Goal: Task Accomplishment & Management: Use online tool/utility

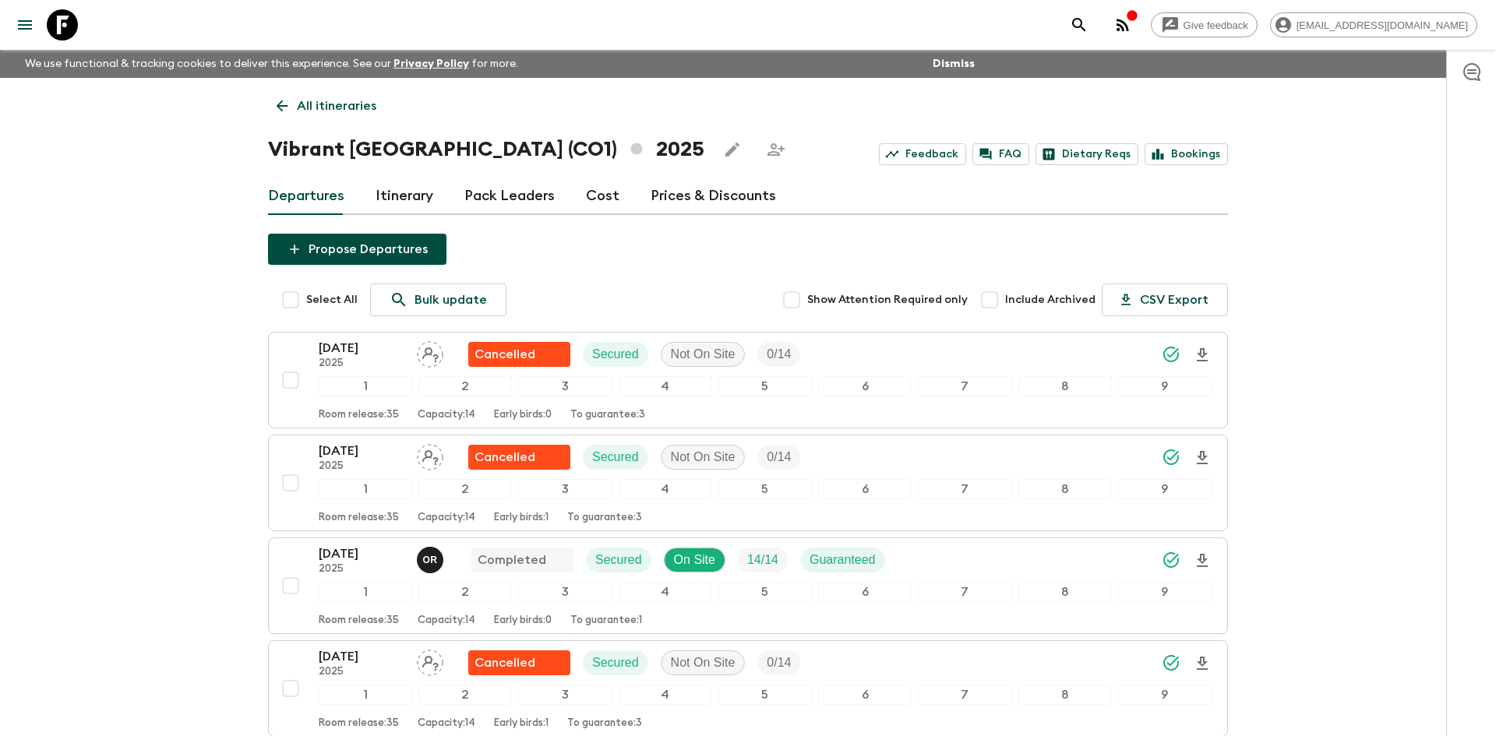
click at [338, 112] on p "All itineraries" at bounding box center [336, 106] width 79 height 19
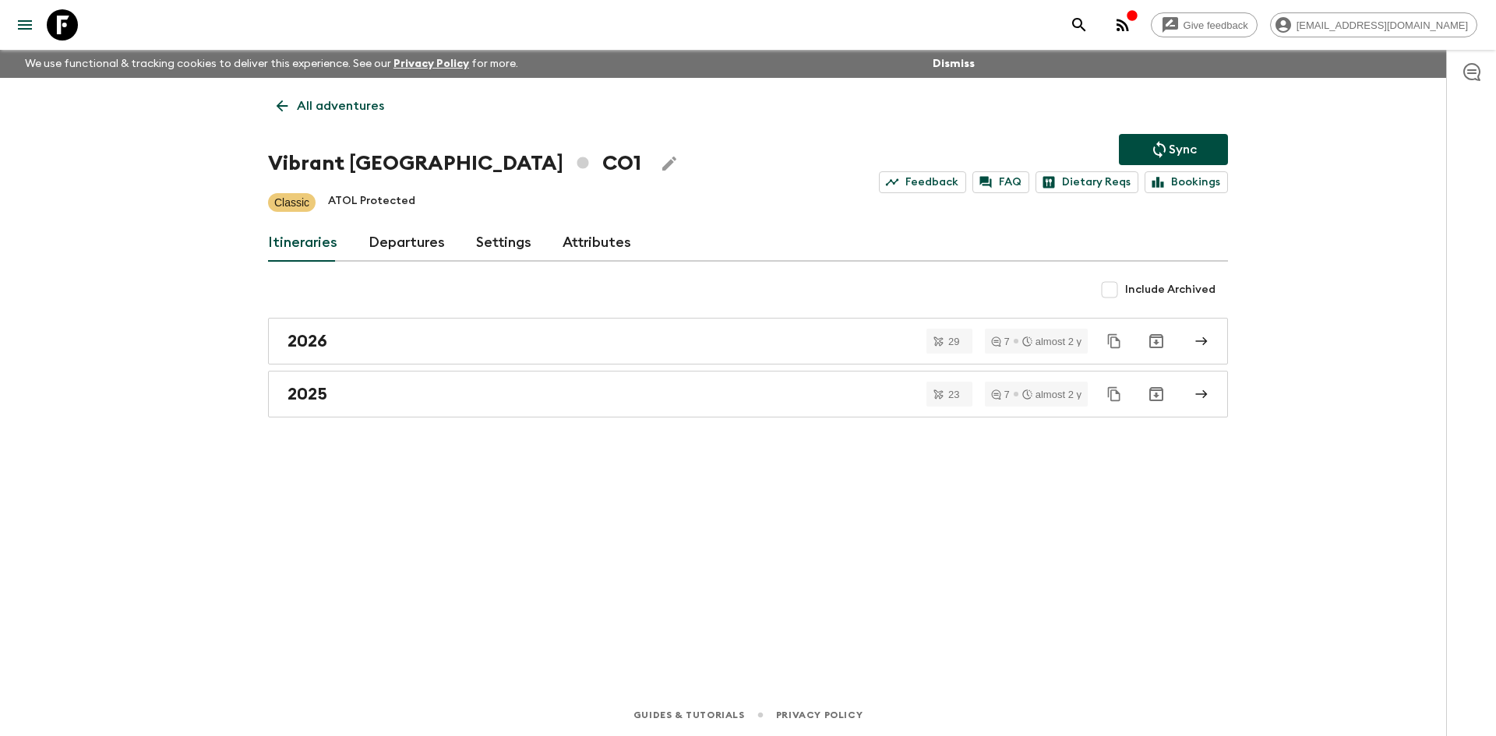
click at [338, 112] on p "All adventures" at bounding box center [340, 106] width 87 height 19
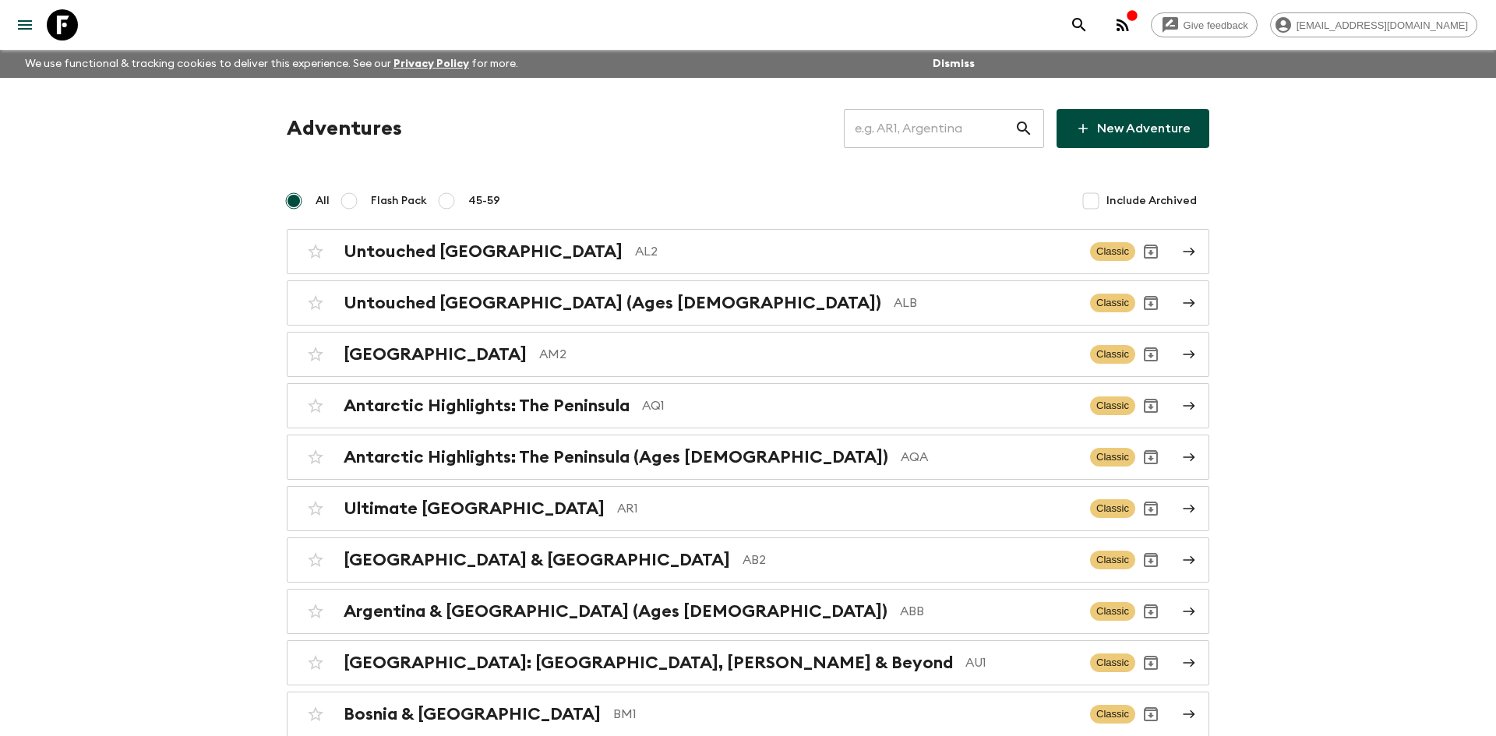
click at [905, 133] on input "text" at bounding box center [929, 129] width 171 height 44
type input "lk1"
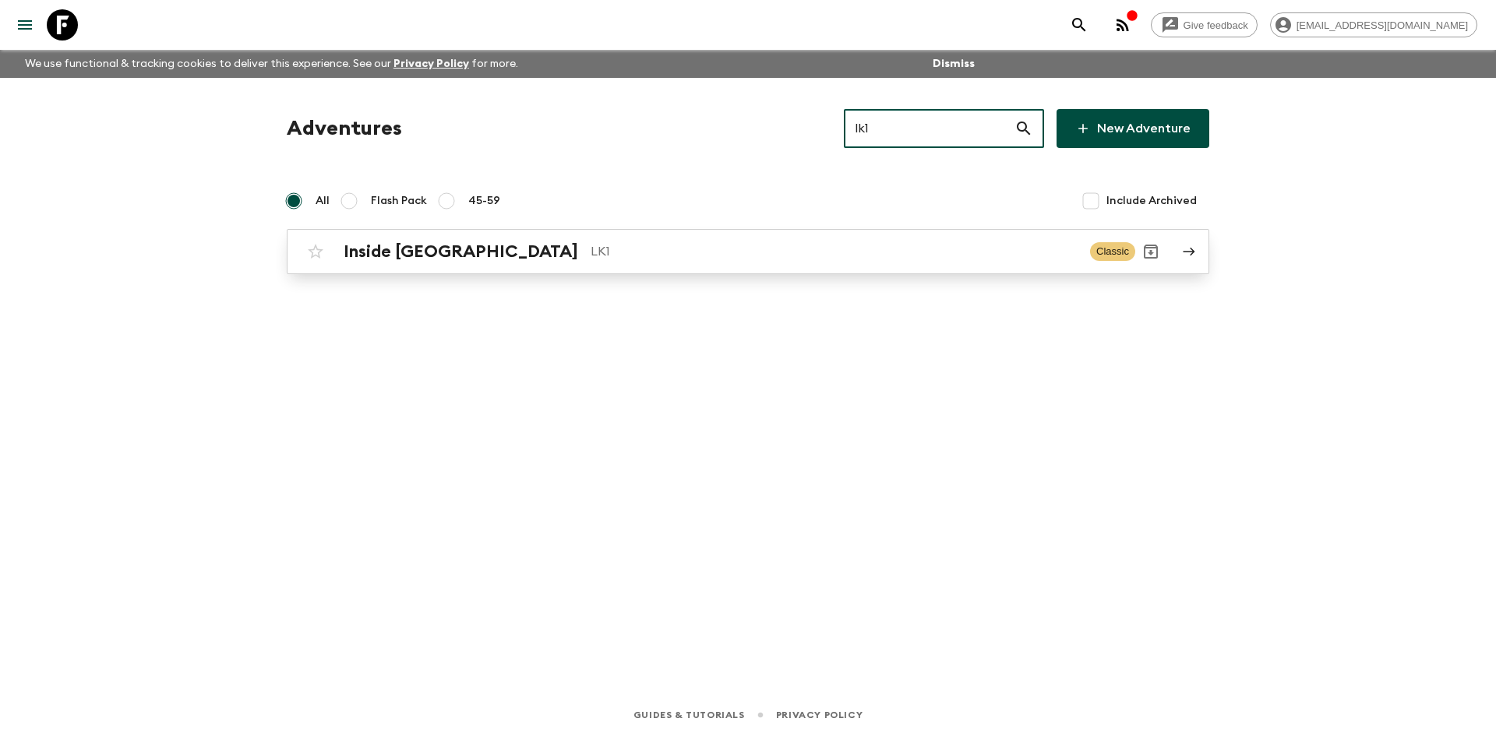
click at [472, 242] on div "Inside [GEOGRAPHIC_DATA] LK1" at bounding box center [711, 252] width 734 height 20
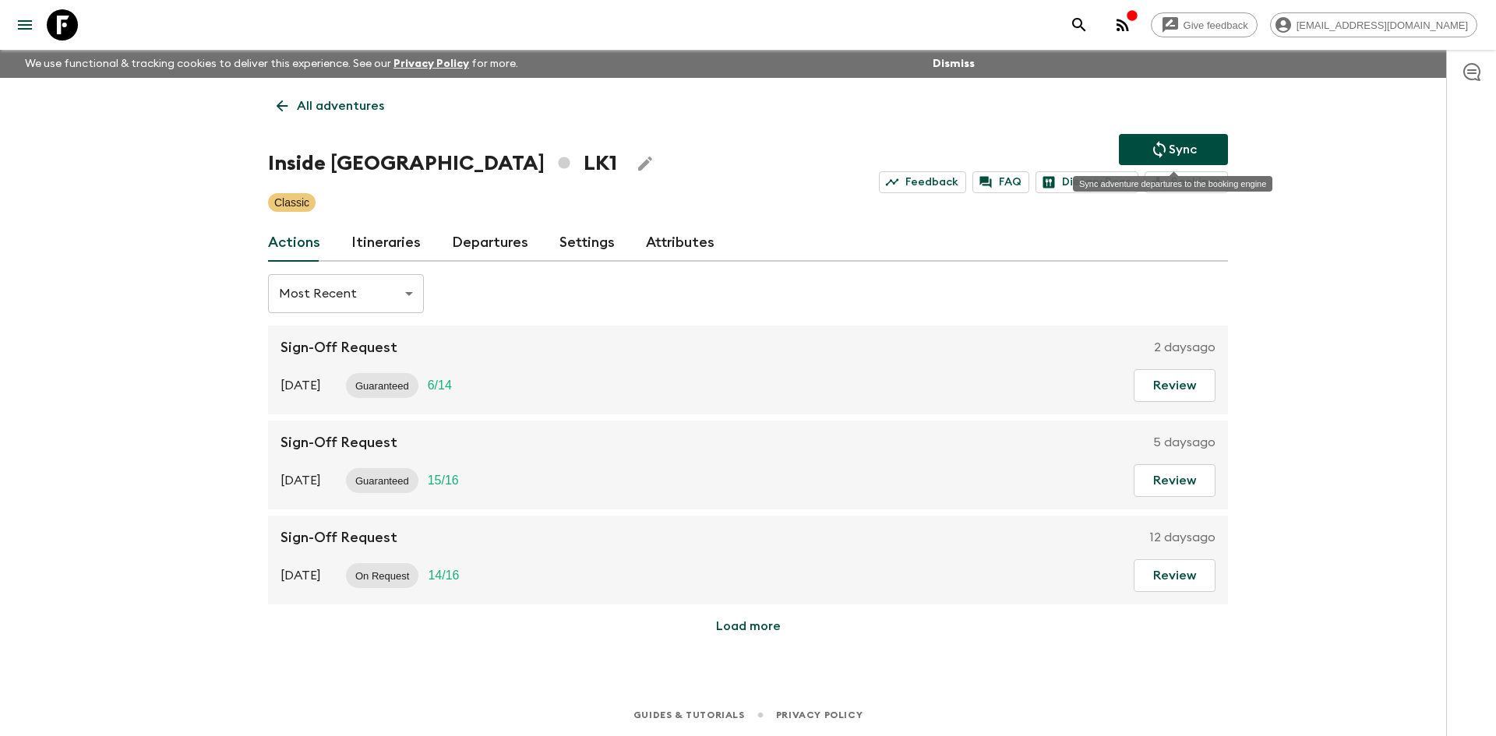
click at [1148, 150] on button "Sync" at bounding box center [1173, 149] width 109 height 31
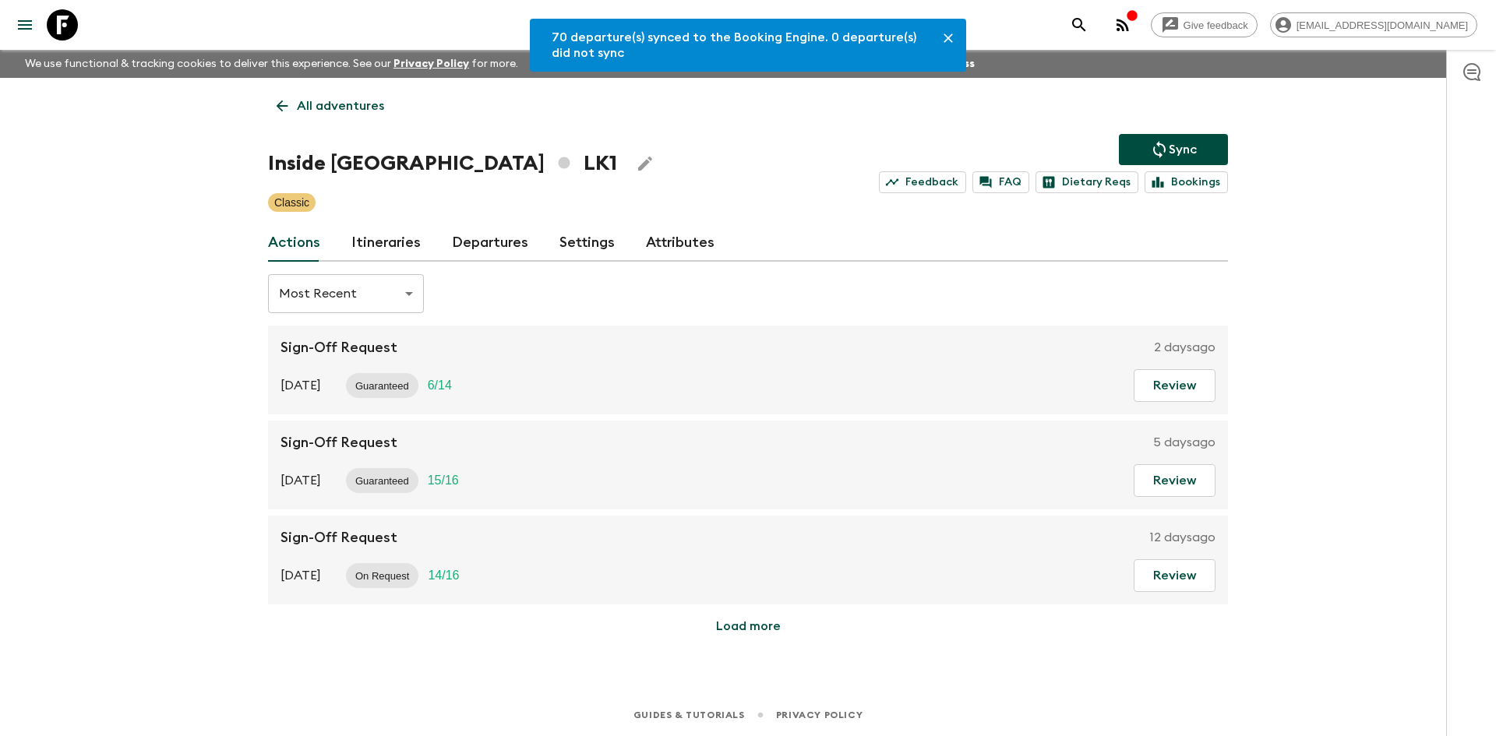
click at [509, 235] on link "Departures" at bounding box center [490, 242] width 76 height 37
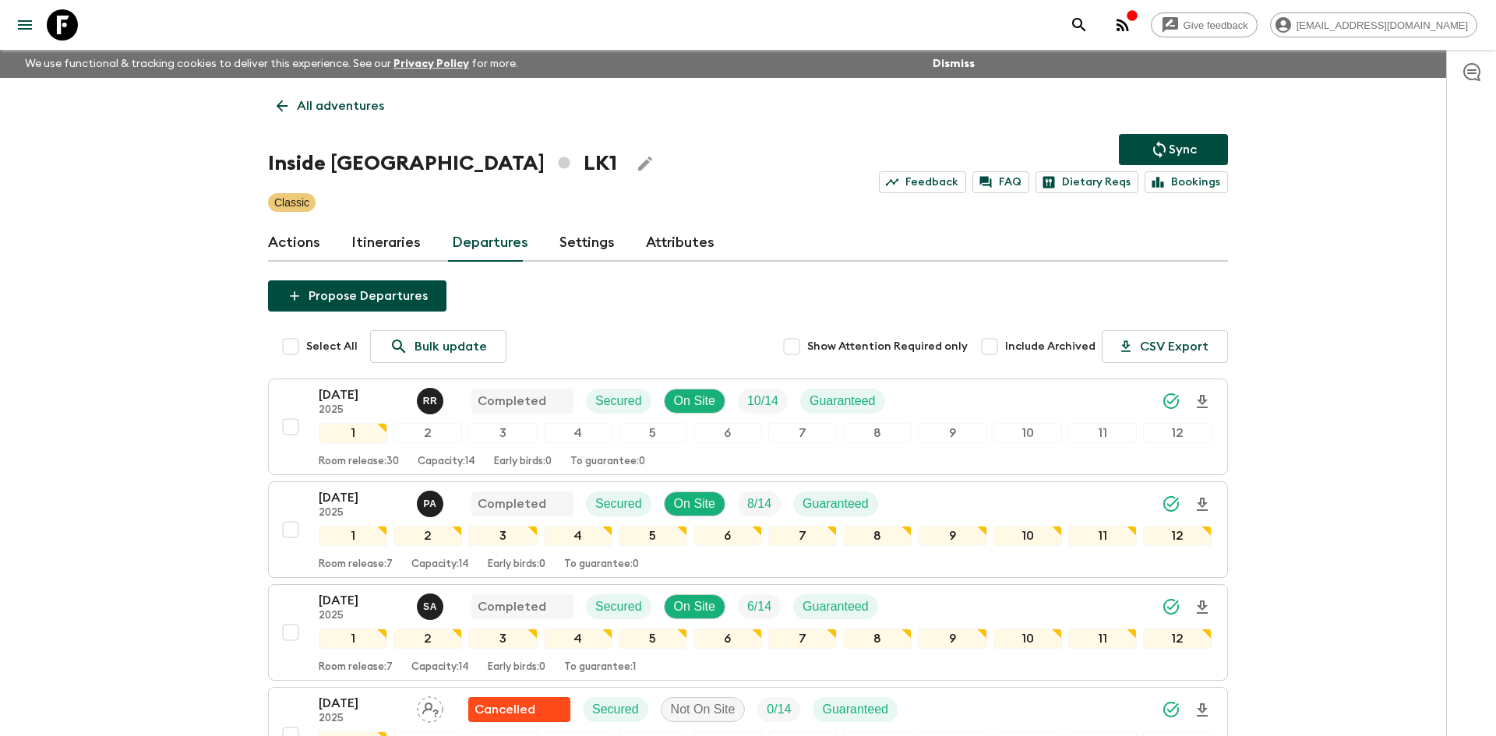
click at [333, 101] on p "All adventures" at bounding box center [340, 106] width 87 height 19
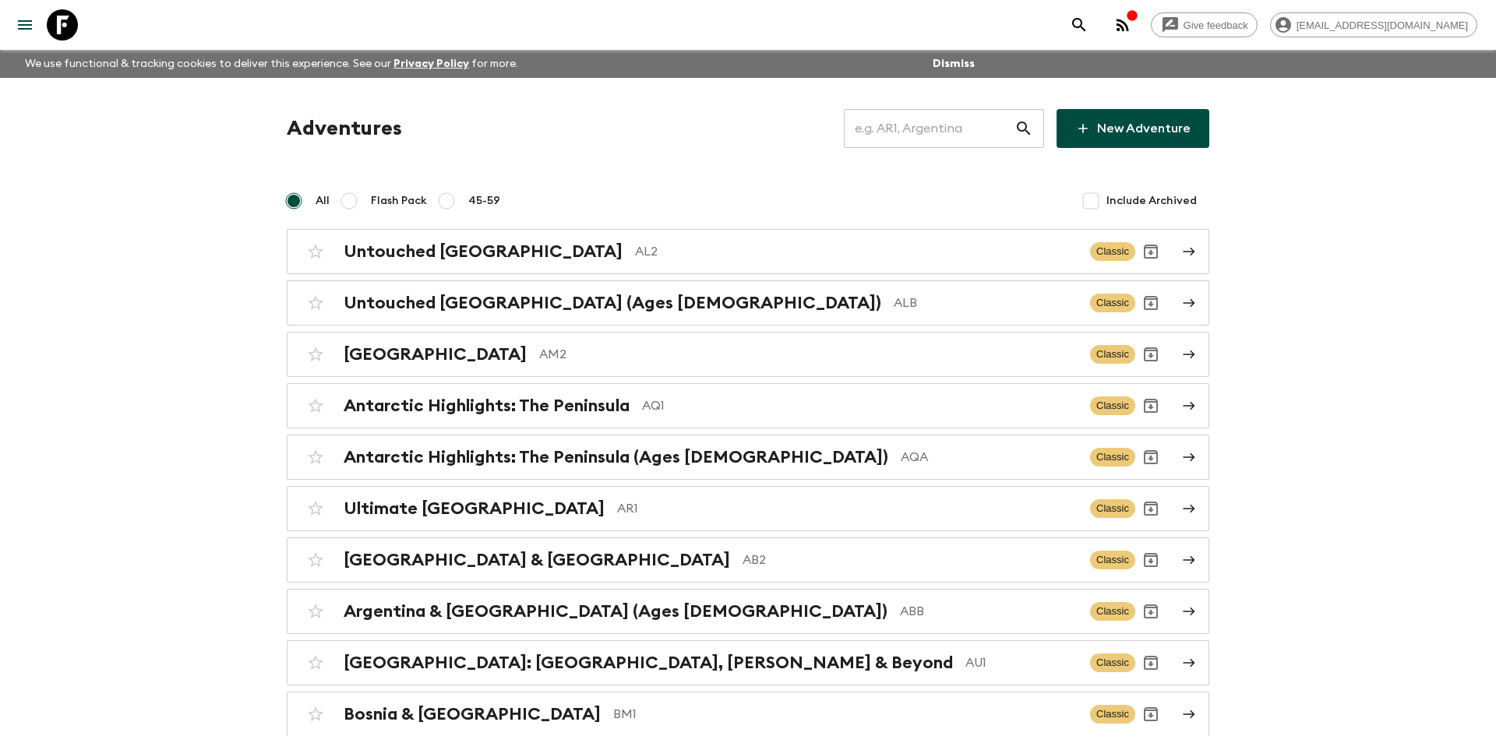
click at [931, 131] on input "text" at bounding box center [929, 129] width 171 height 44
type input "ma2"
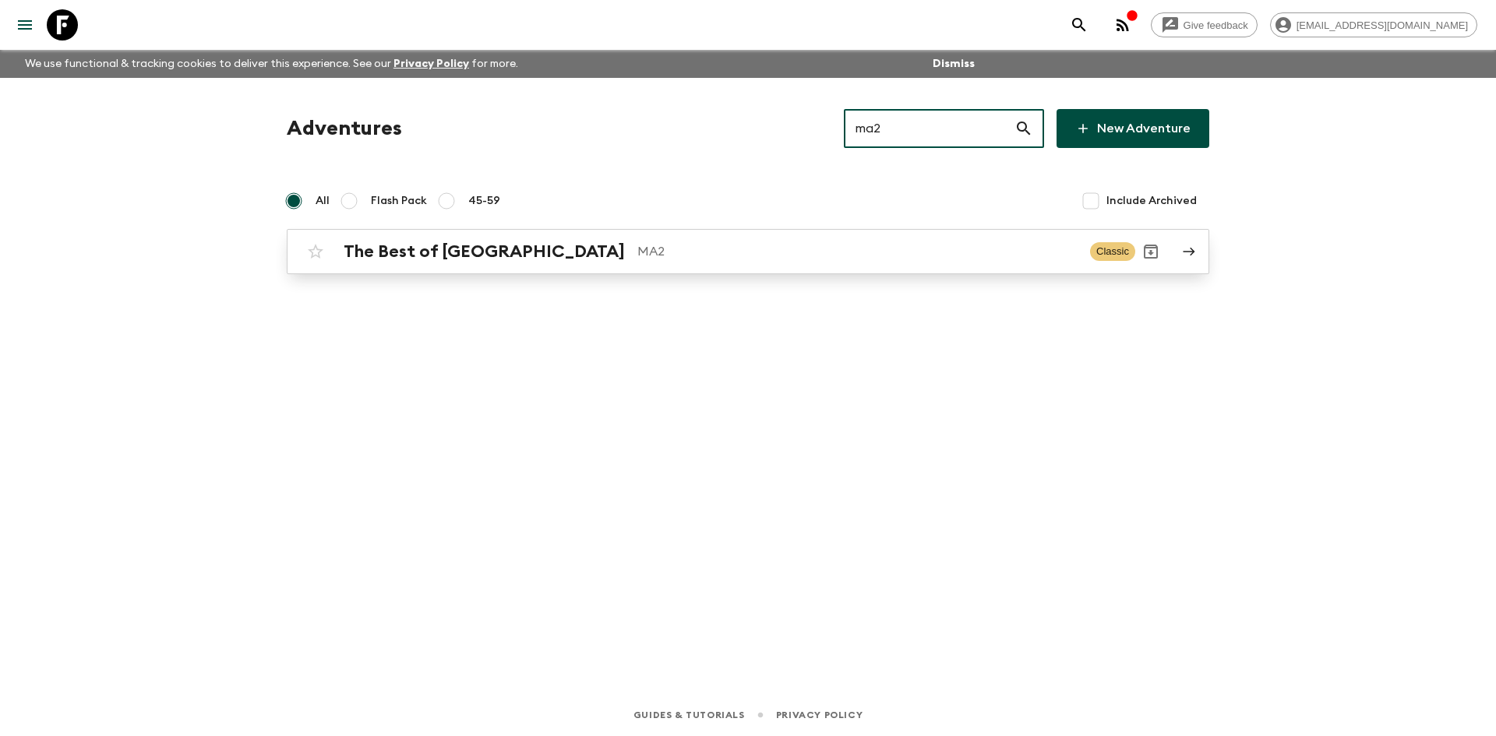
click at [573, 237] on div "The Best of Morocco MA2 Classic" at bounding box center [717, 251] width 835 height 31
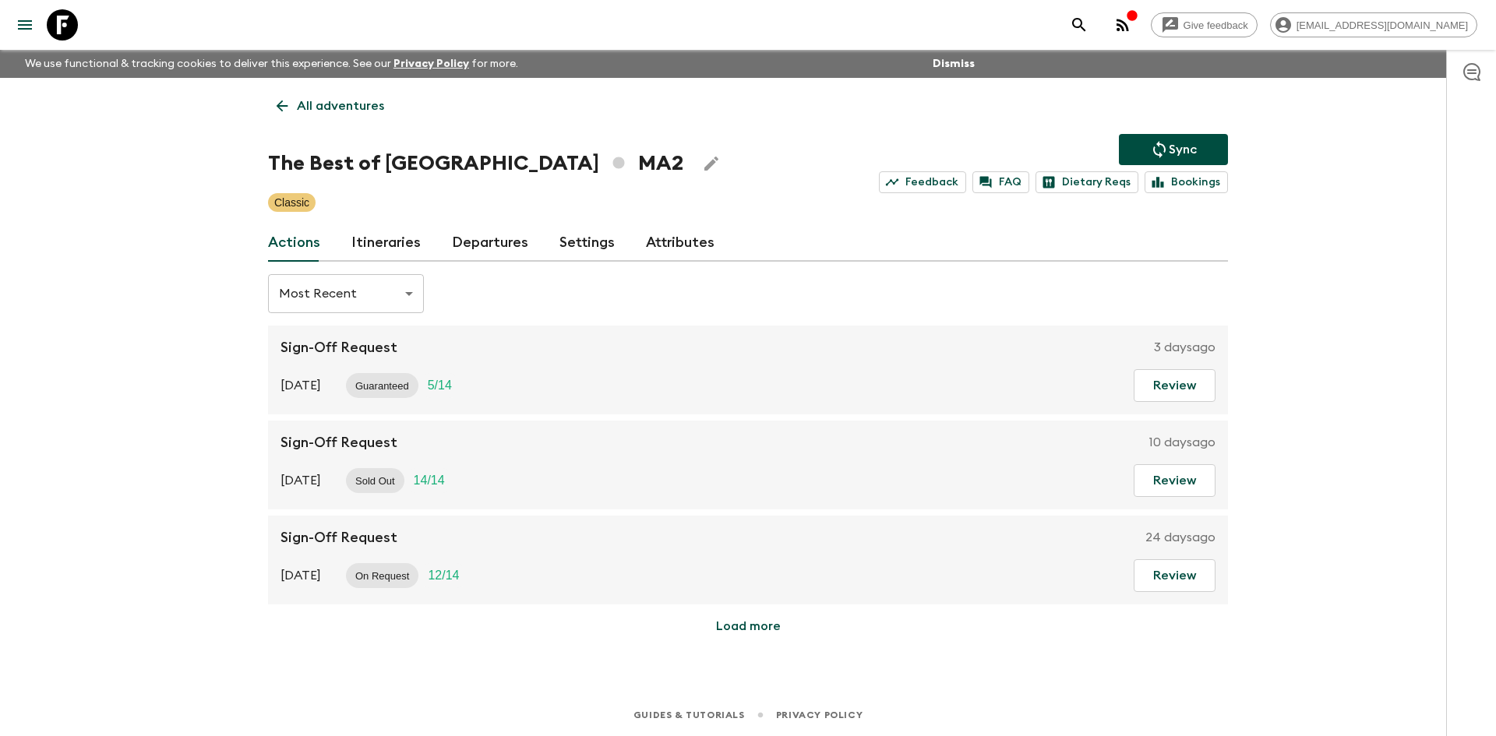
click at [1151, 148] on icon "Sync adventure departures to the booking engine" at bounding box center [1159, 149] width 19 height 19
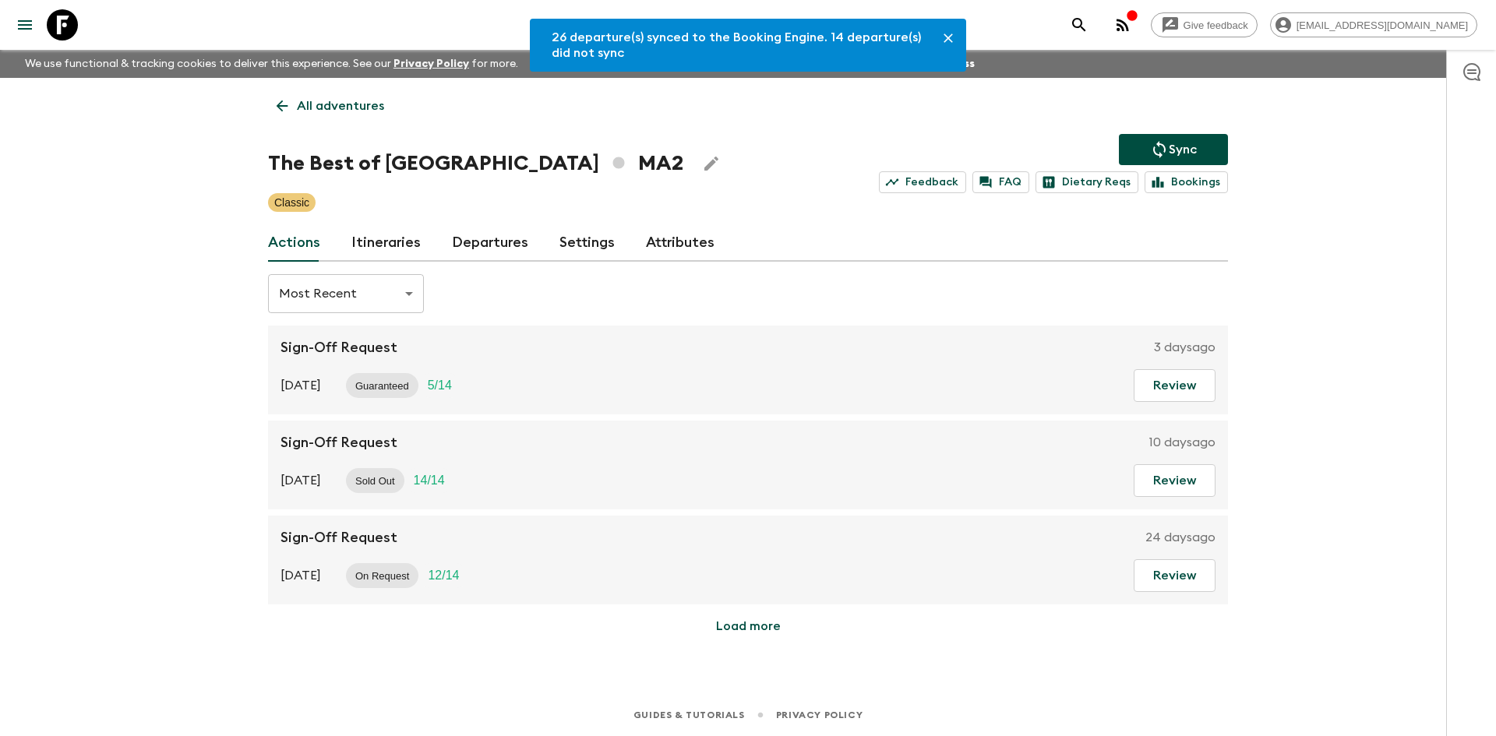
click at [474, 240] on link "Departures" at bounding box center [490, 242] width 76 height 37
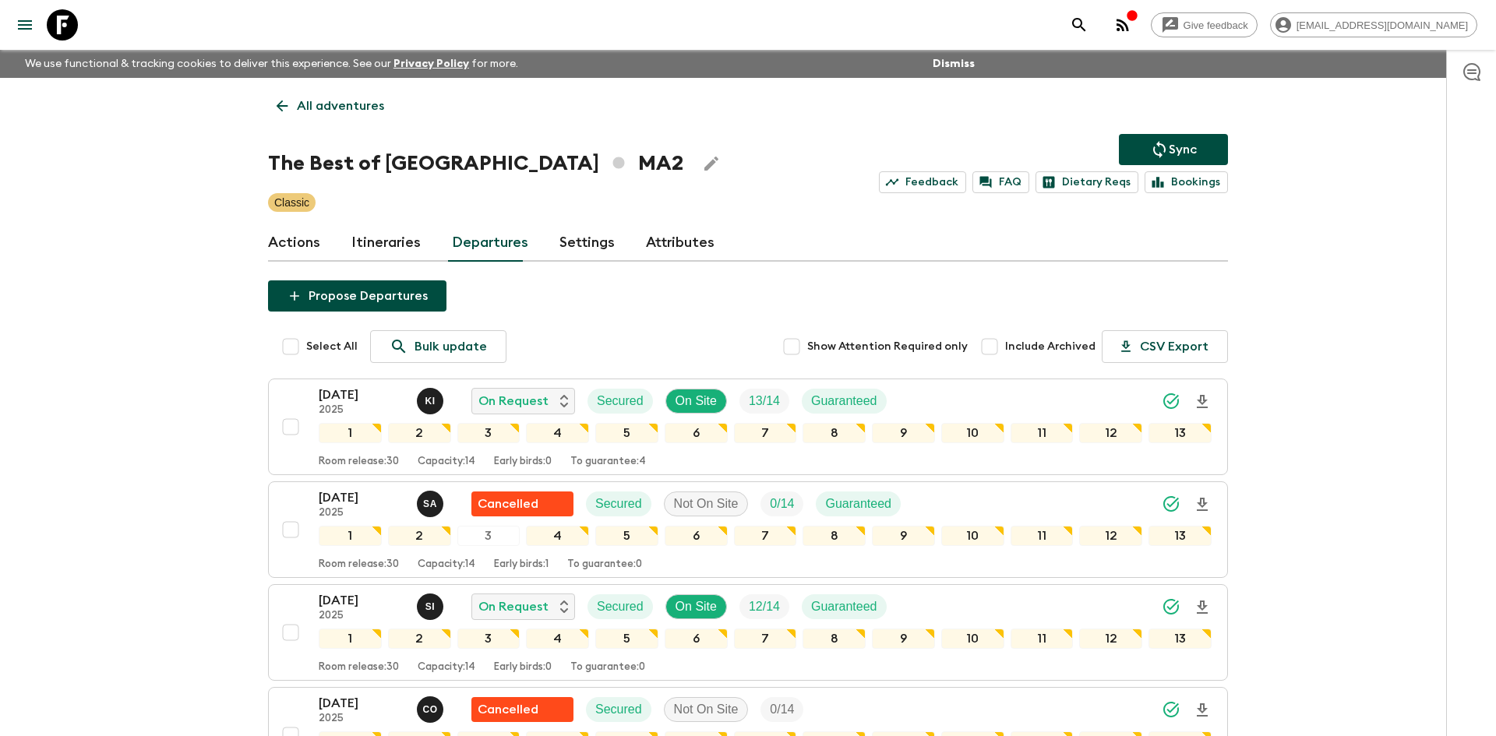
click at [310, 120] on link "All adventures" at bounding box center [330, 105] width 125 height 31
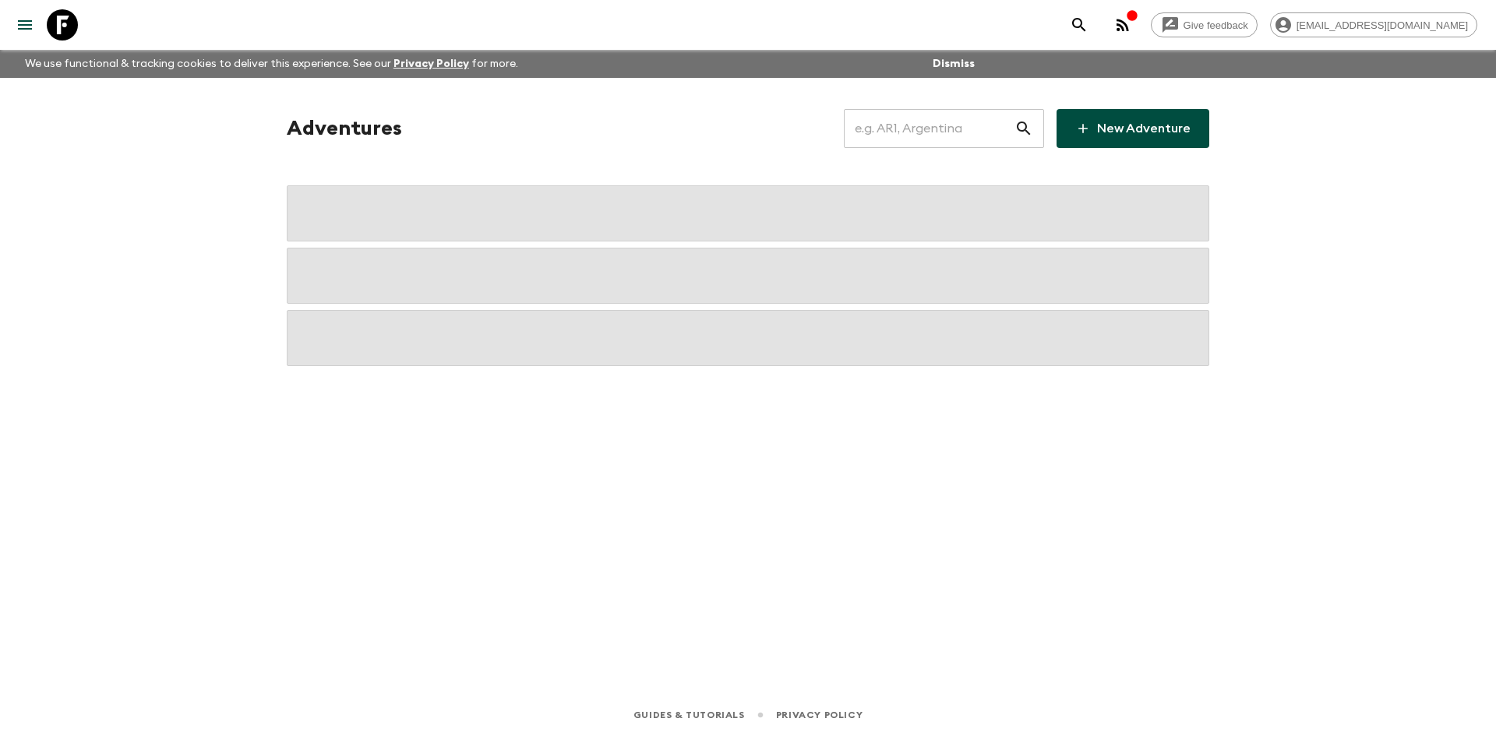
click at [885, 113] on input "text" at bounding box center [929, 129] width 171 height 44
type input "th1"
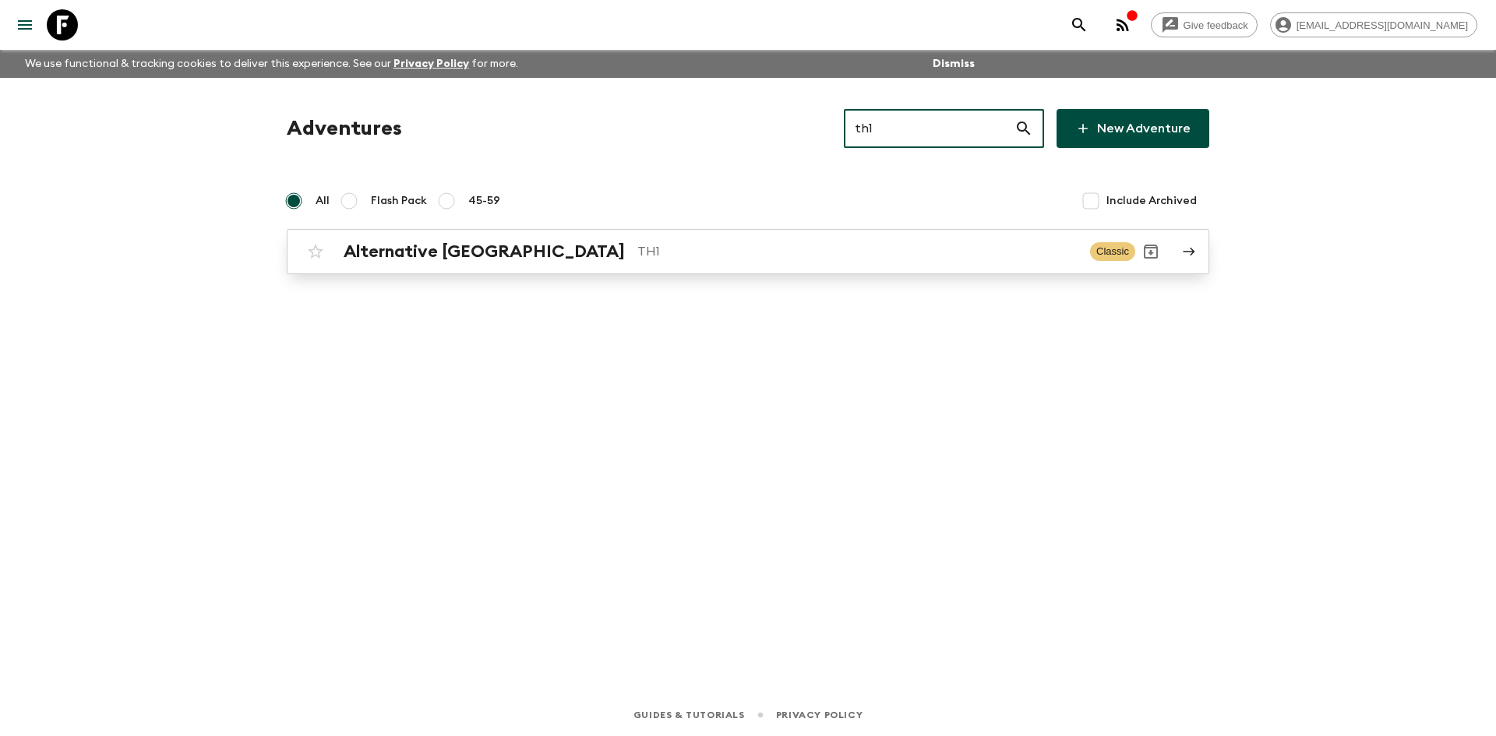
click at [489, 239] on div "Alternative [GEOGRAPHIC_DATA] TH1 Classic" at bounding box center [717, 251] width 835 height 31
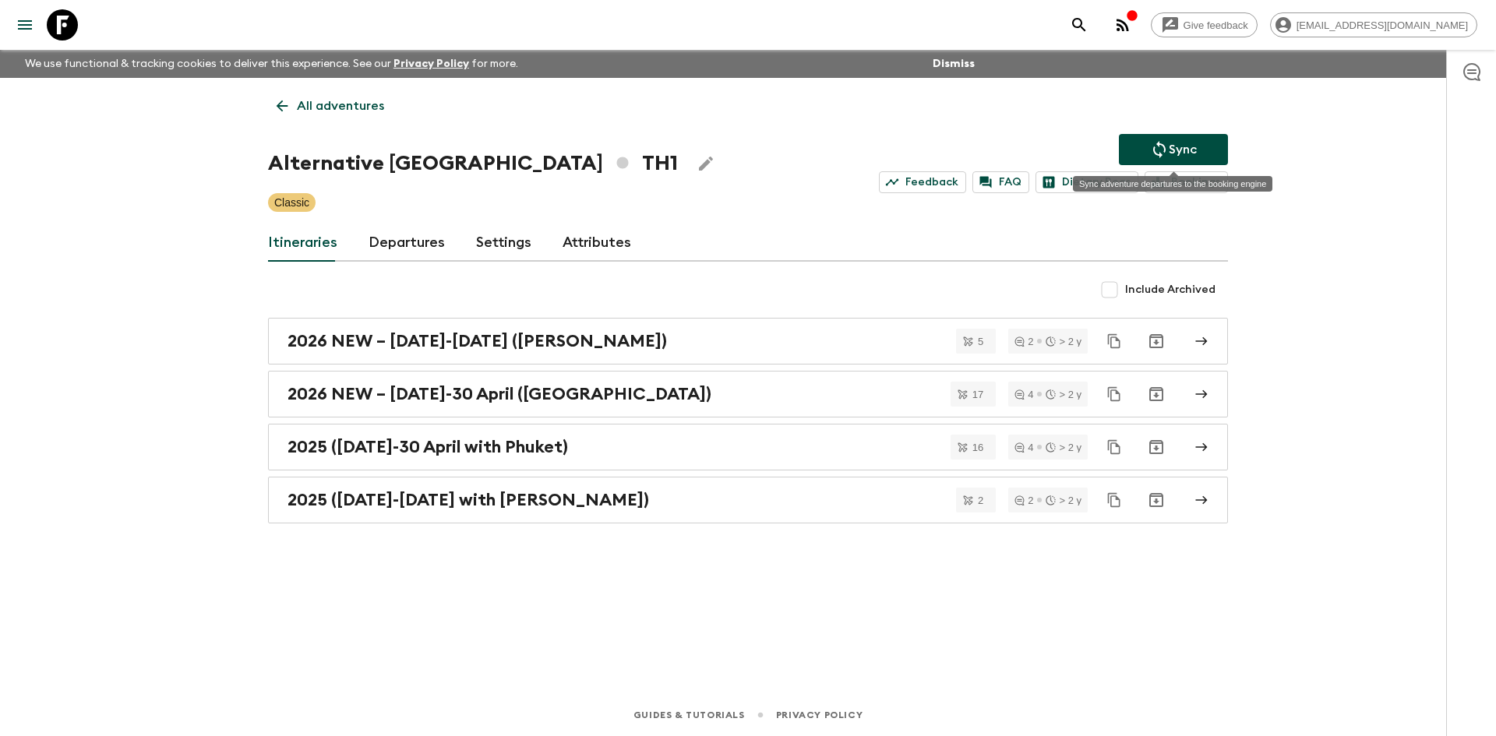
click at [1160, 159] on button "Sync" at bounding box center [1173, 149] width 109 height 31
click at [425, 250] on link "Departures" at bounding box center [407, 242] width 76 height 37
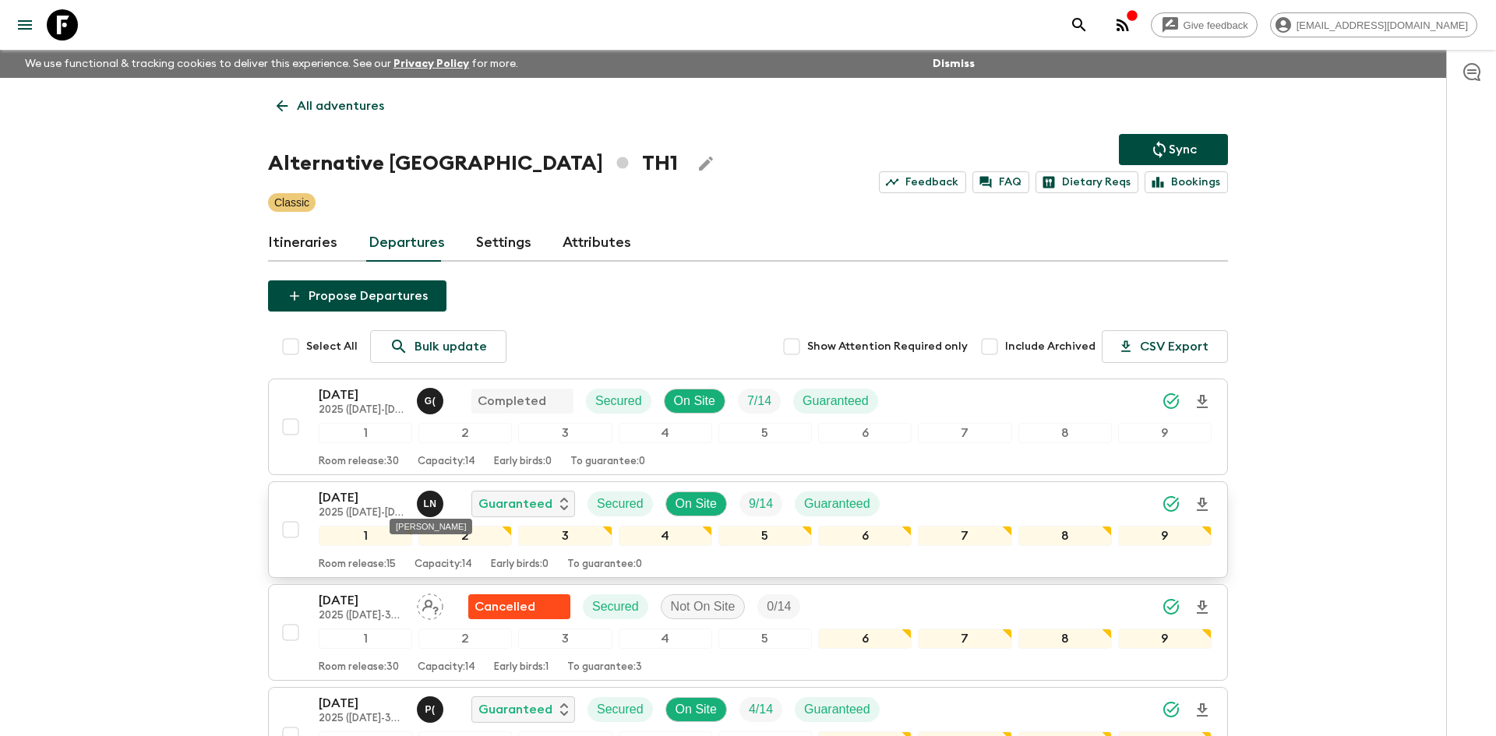
click at [436, 506] on p "L N" at bounding box center [429, 504] width 13 height 12
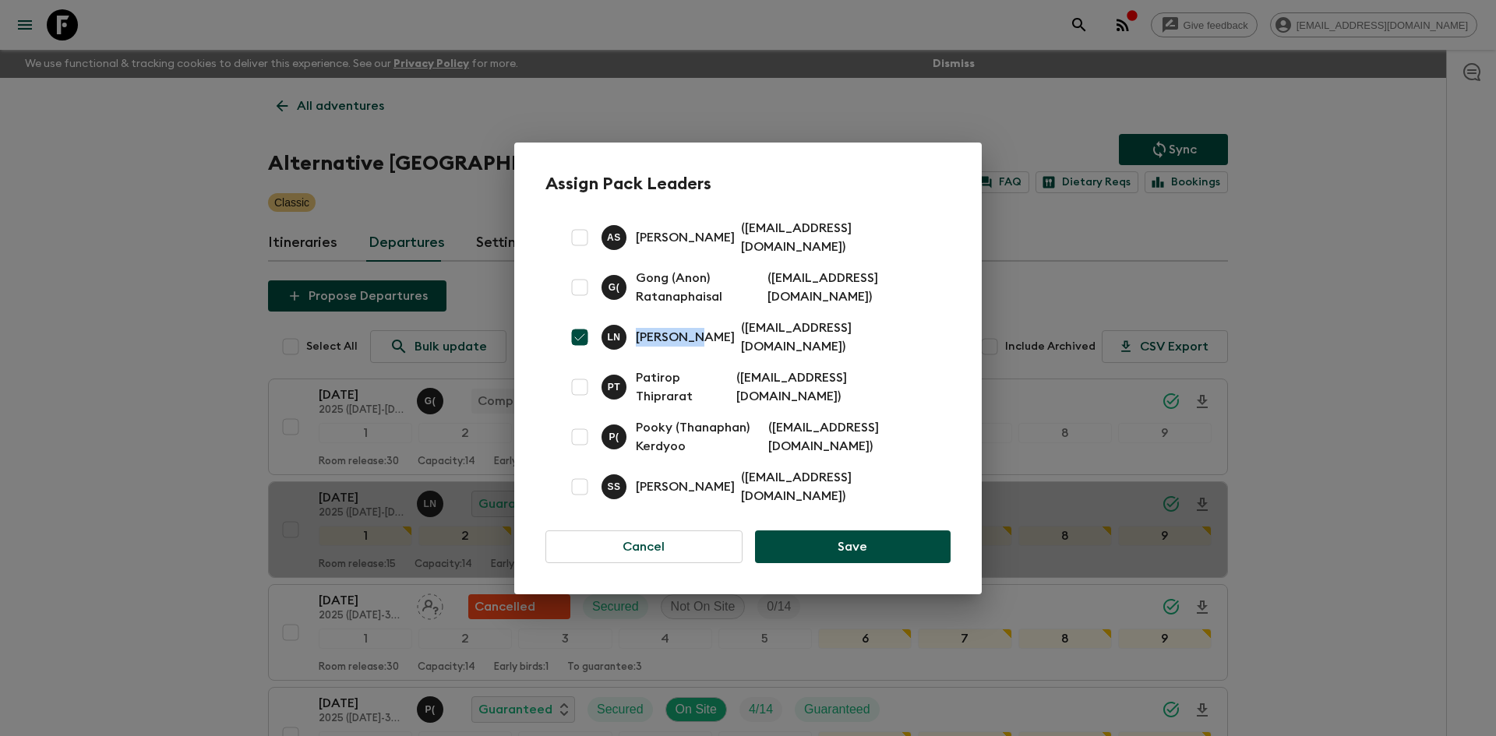
drag, startPoint x: 690, startPoint y: 343, endPoint x: 629, endPoint y: 345, distance: 61.6
click at [629, 345] on div "L N Lalidarat Niyomrat ( [EMAIL_ADDRESS][DOMAIN_NAME] )" at bounding box center [766, 337] width 330 height 37
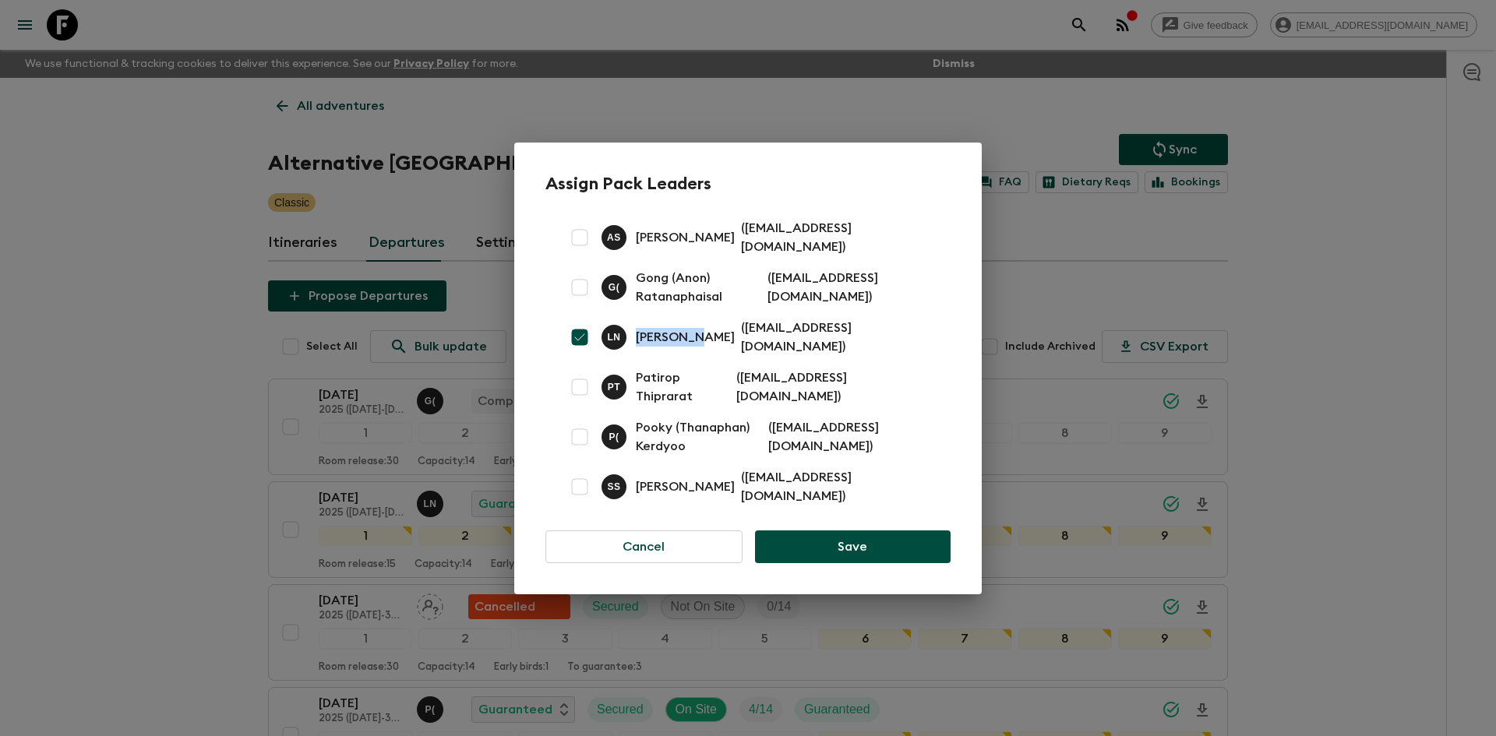
copy p "Lalidarat"
